Goal: Subscribe to service/newsletter

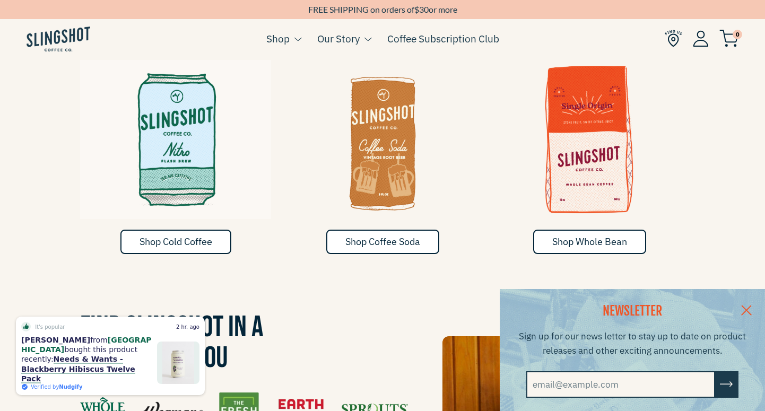
scroll to position [593, 0]
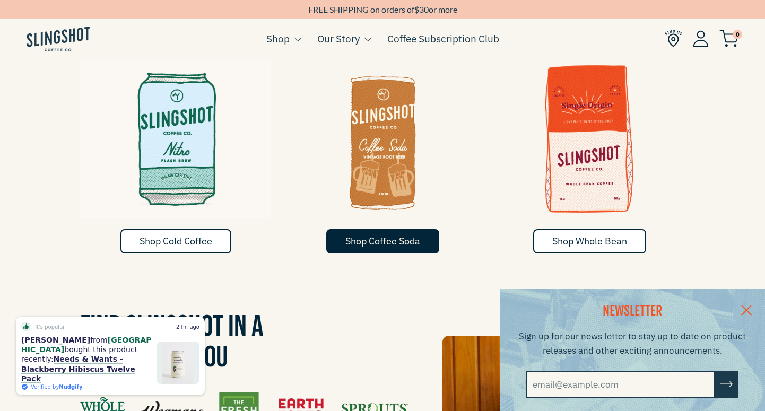
click at [370, 235] on span "Shop Coffee Soda" at bounding box center [382, 241] width 75 height 12
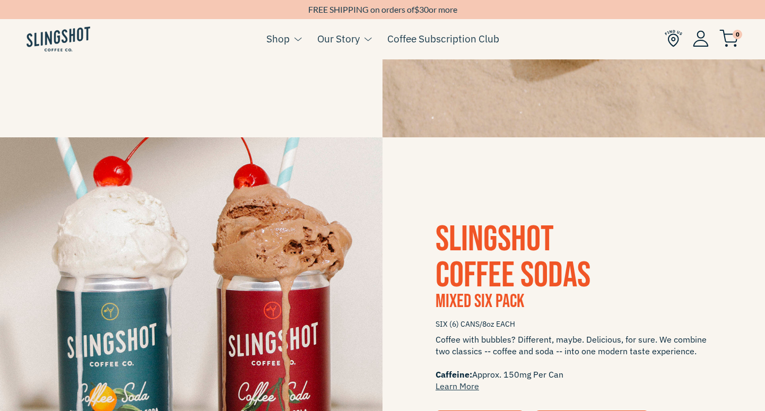
scroll to position [1964, 0]
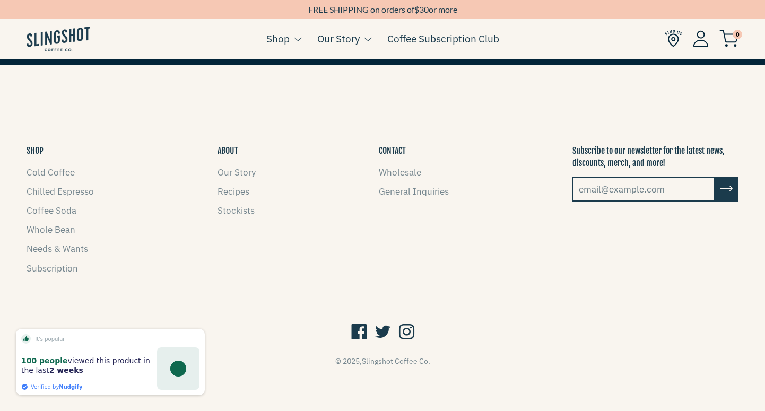
click at [601, 193] on input "email@example.com" at bounding box center [643, 189] width 143 height 24
type input "exaudit206@gmail.com"
click at [719, 194] on icon "submit" at bounding box center [725, 189] width 13 height 14
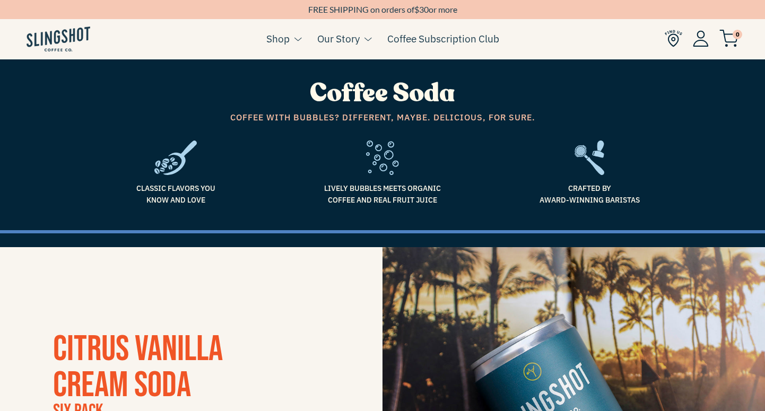
click at [269, 187] on span "Classic flavors you know and love" at bounding box center [175, 194] width 191 height 24
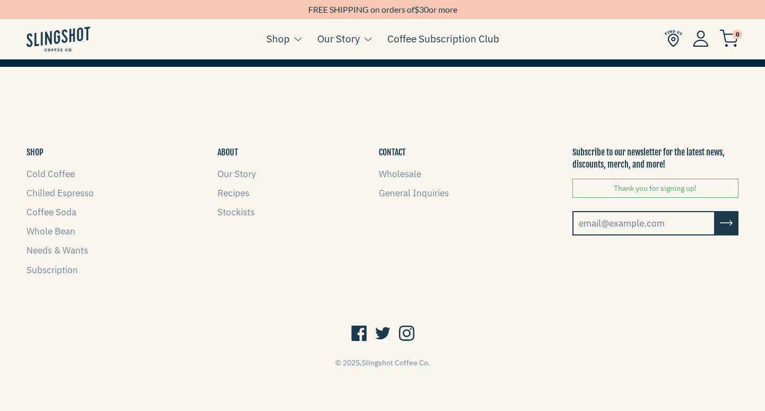
scroll to position [1964, 0]
